Goal: Task Accomplishment & Management: Manage account settings

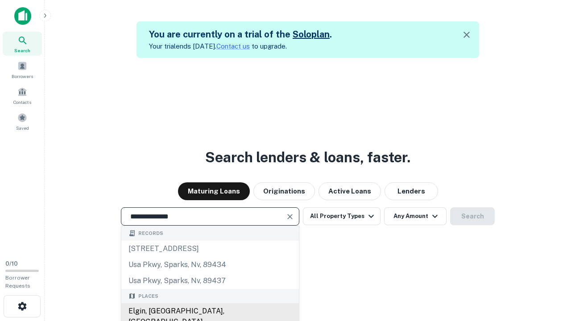
click at [210, 311] on div "Elgin, [GEOGRAPHIC_DATA], [GEOGRAPHIC_DATA]" at bounding box center [210, 316] width 178 height 27
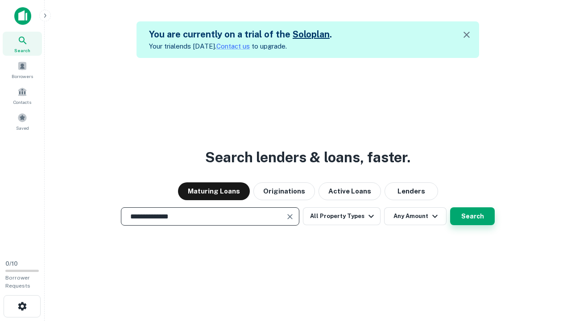
type input "**********"
click at [450, 207] on button "Search" at bounding box center [472, 216] width 45 height 18
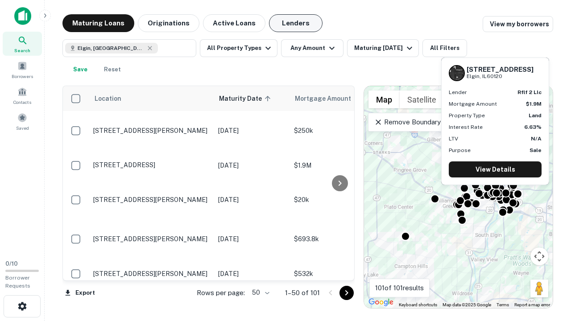
click at [296, 23] on button "Lenders" at bounding box center [296, 23] width 54 height 18
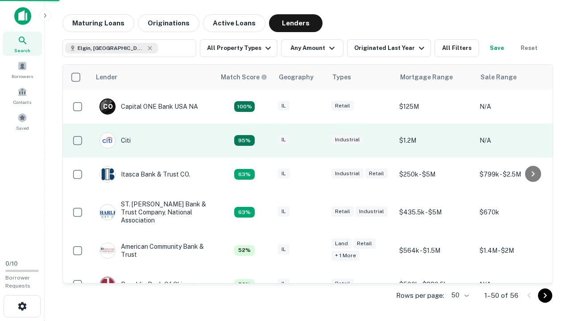
click at [317, 141] on div "IL" at bounding box center [300, 141] width 45 height 12
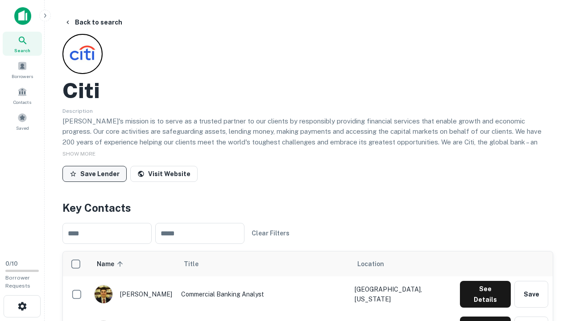
click at [95, 174] on button "Save Lender" at bounding box center [94, 174] width 64 height 16
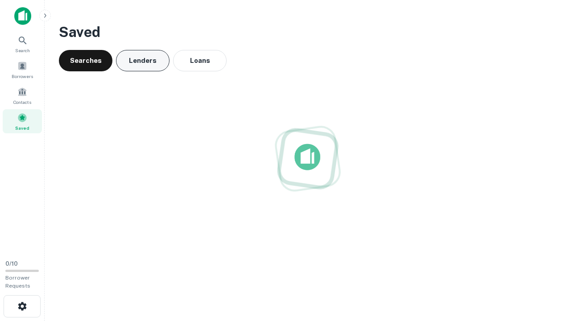
click at [143, 61] on button "Lenders" at bounding box center [143, 60] width 54 height 21
